Goal: Task Accomplishment & Management: Manage account settings

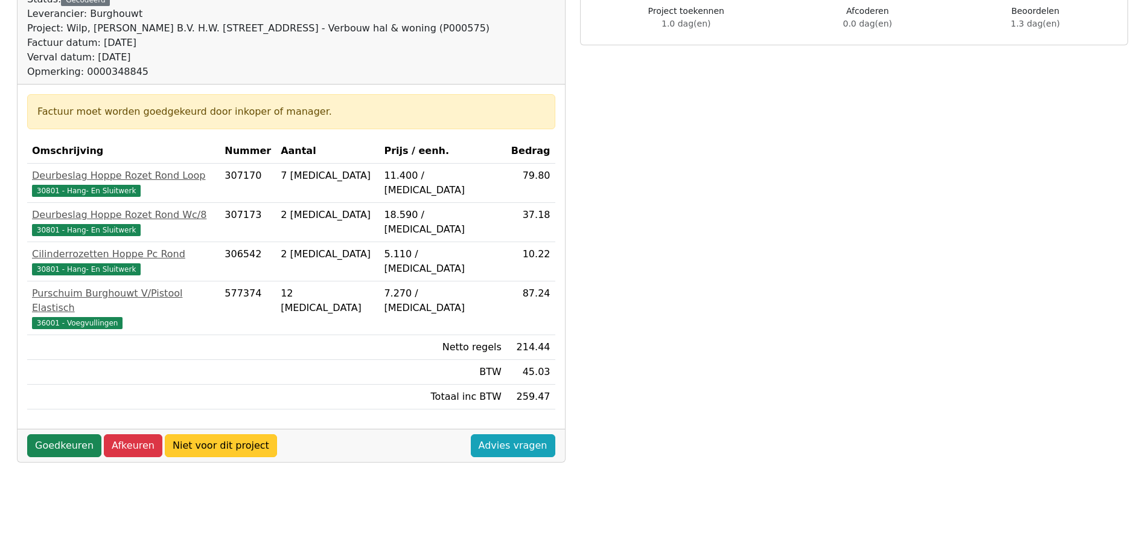
scroll to position [241, 0]
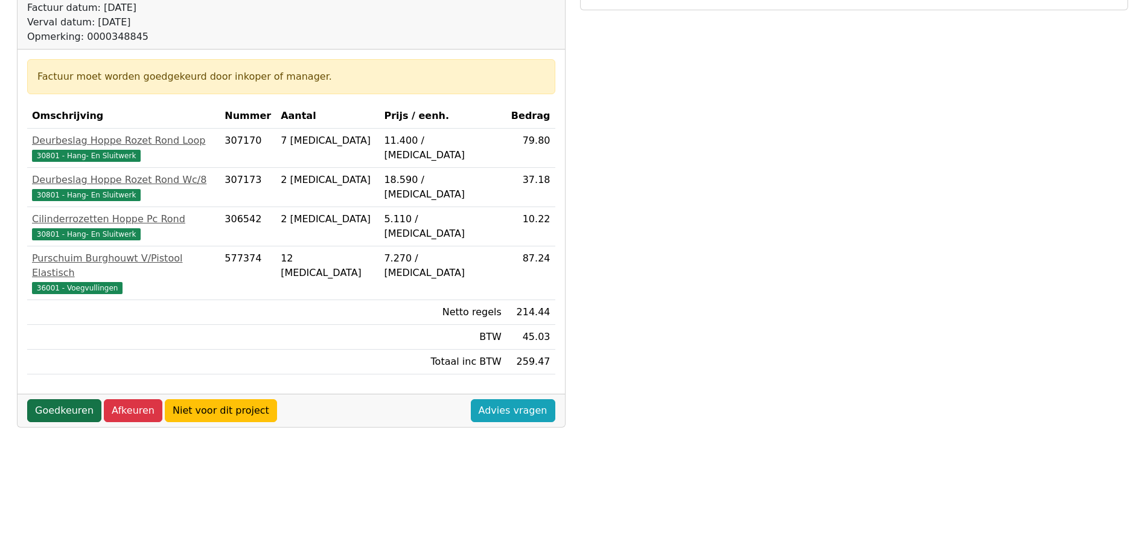
click at [58, 399] on link "Goedkeuren" at bounding box center [64, 410] width 74 height 23
